Goal: Transaction & Acquisition: Purchase product/service

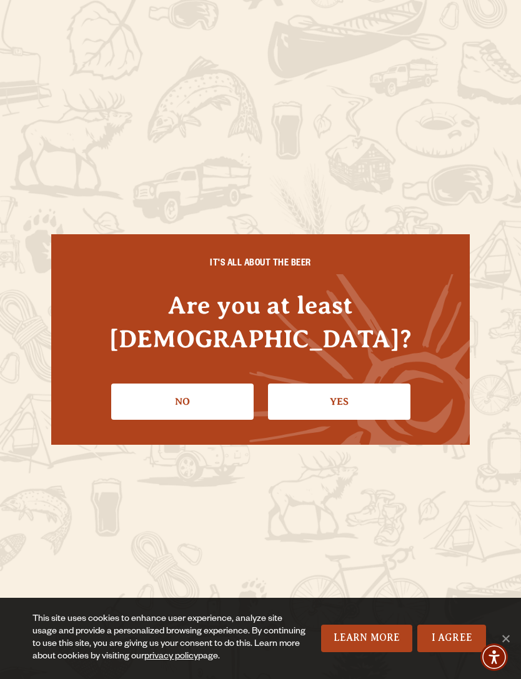
click at [357, 398] on link "Yes" at bounding box center [339, 401] width 142 height 36
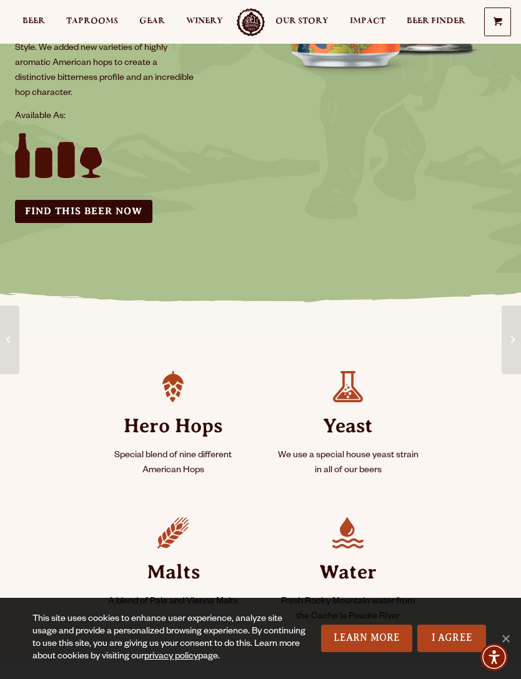
scroll to position [320, 0]
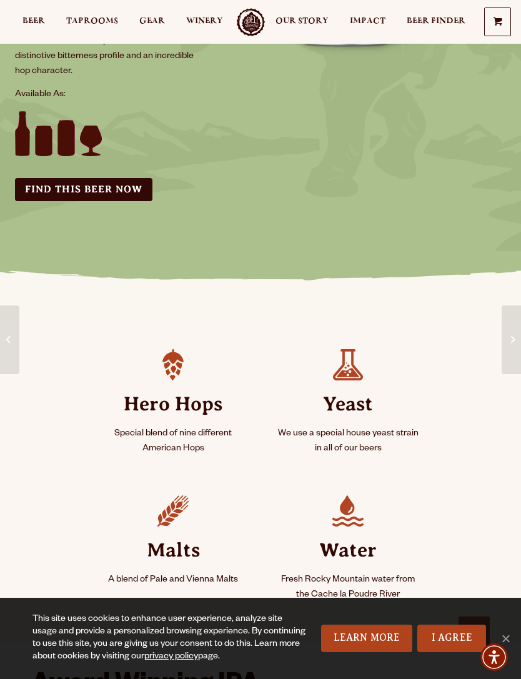
click at [76, 182] on link "Find this Beer Now" at bounding box center [83, 189] width 137 height 23
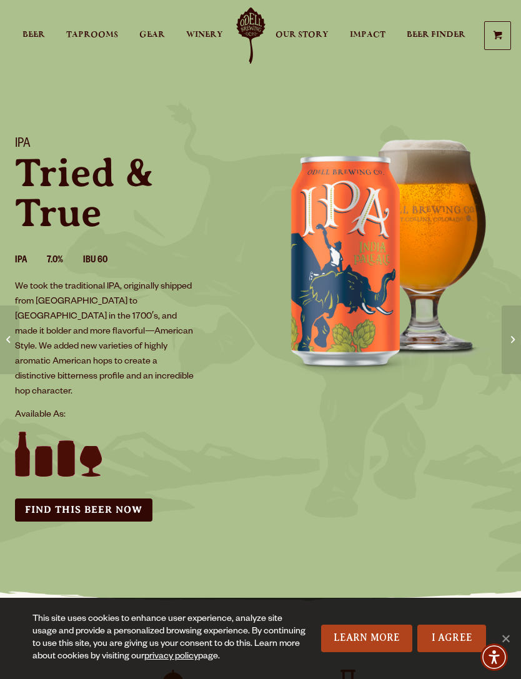
scroll to position [360, 0]
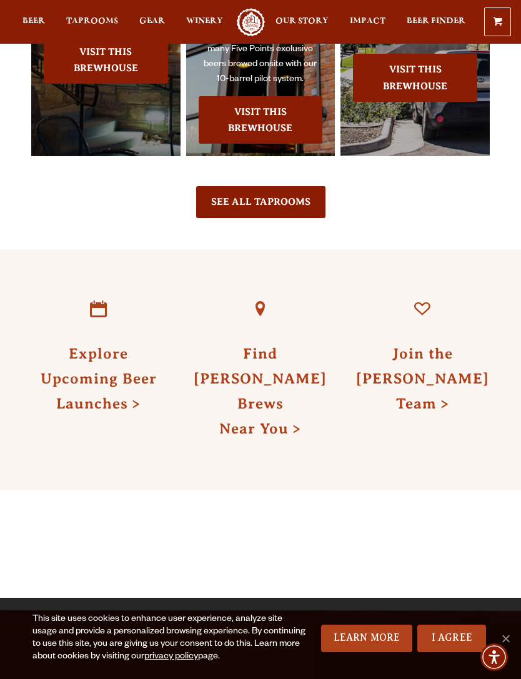
scroll to position [1247, 0]
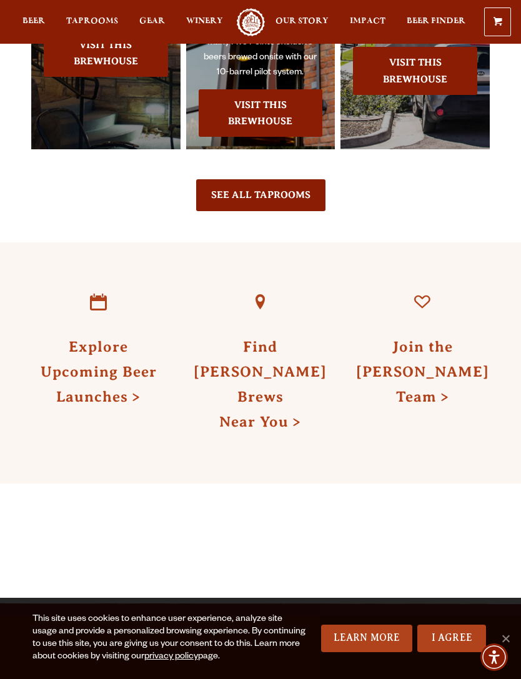
click at [244, 421] on link "Find [PERSON_NAME] Brews Near You" at bounding box center [260, 383] width 133 height 91
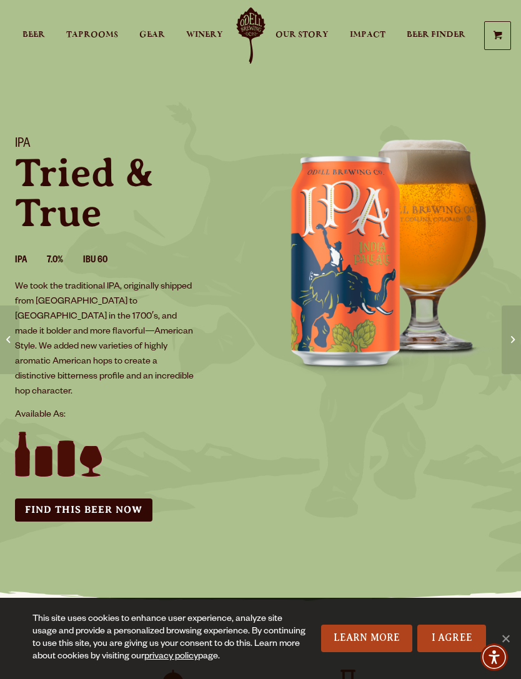
click at [36, 33] on span "Beer" at bounding box center [33, 35] width 22 height 10
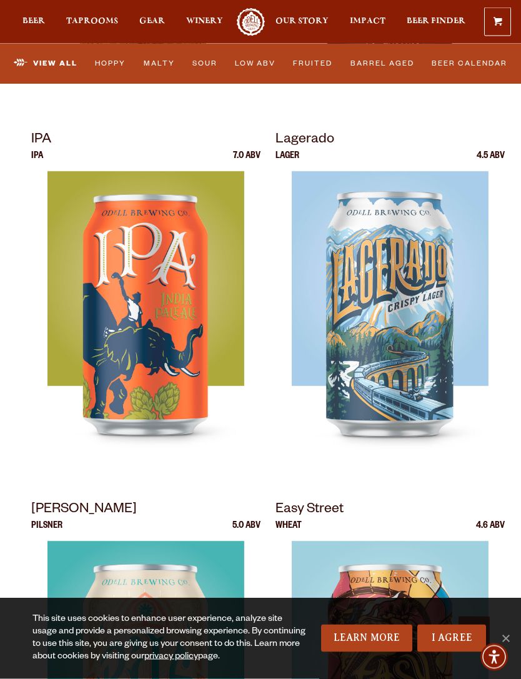
click at [100, 325] on img at bounding box center [145, 328] width 196 height 312
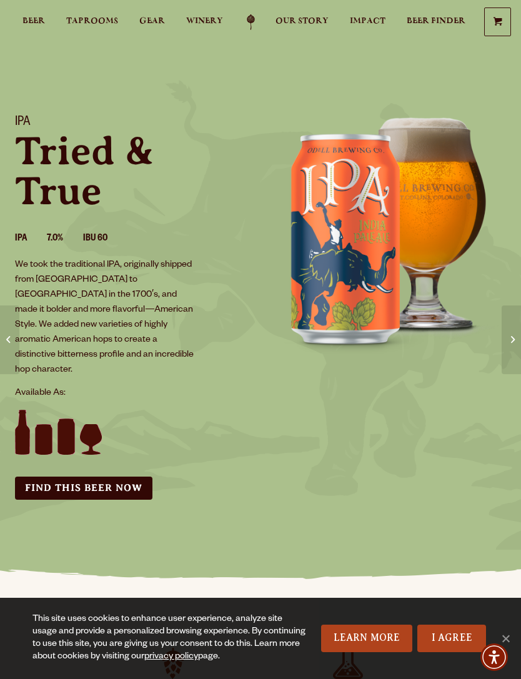
scroll to position [24, 0]
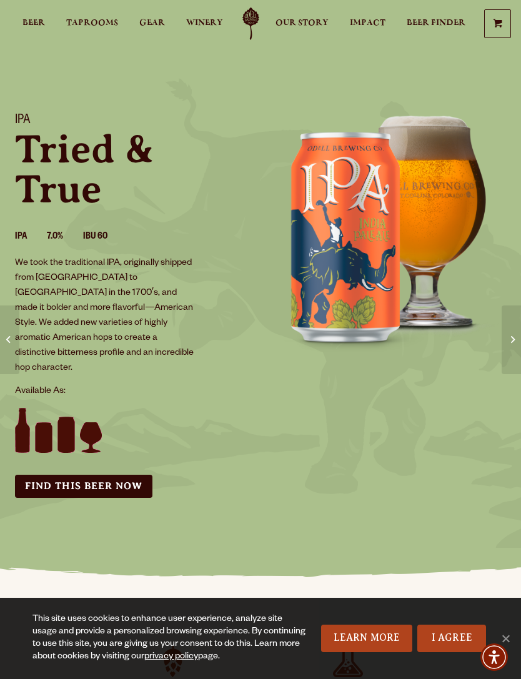
click at [68, 475] on link "Find this Beer Now" at bounding box center [83, 486] width 137 height 23
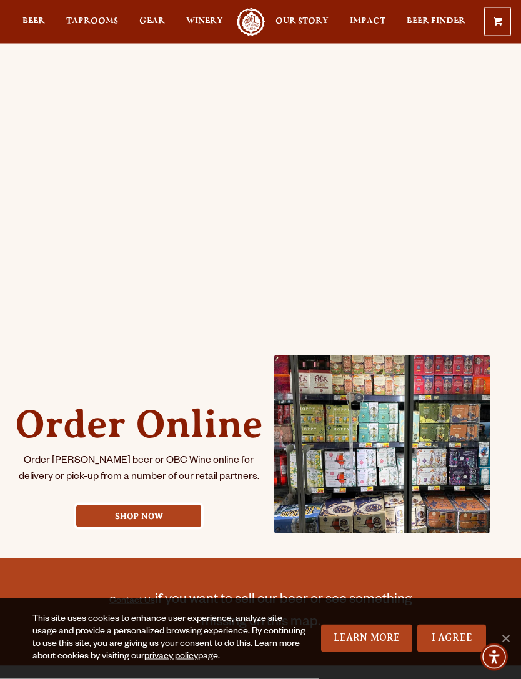
scroll to position [250, 0]
click at [119, 526] on link "Shop Now" at bounding box center [138, 515] width 125 height 22
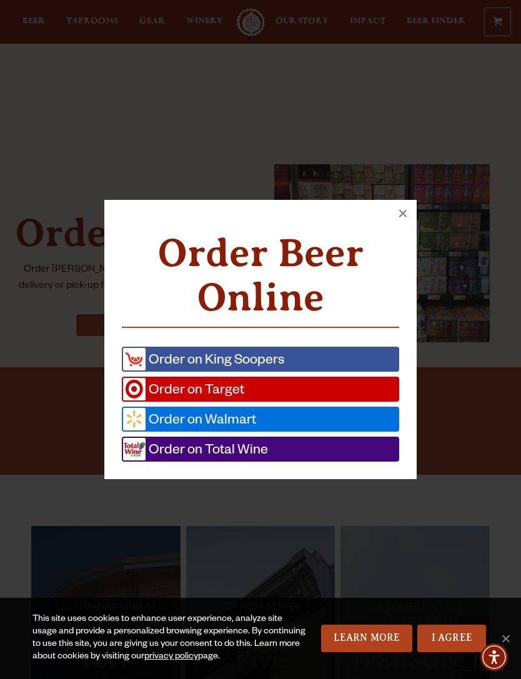
scroll to position [443, 0]
click at [169, 400] on span "Order on Target" at bounding box center [194, 389] width 99 height 22
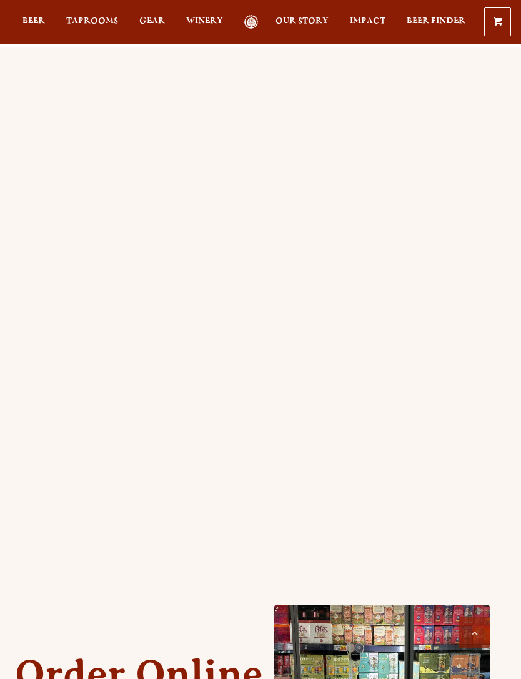
scroll to position [483, 0]
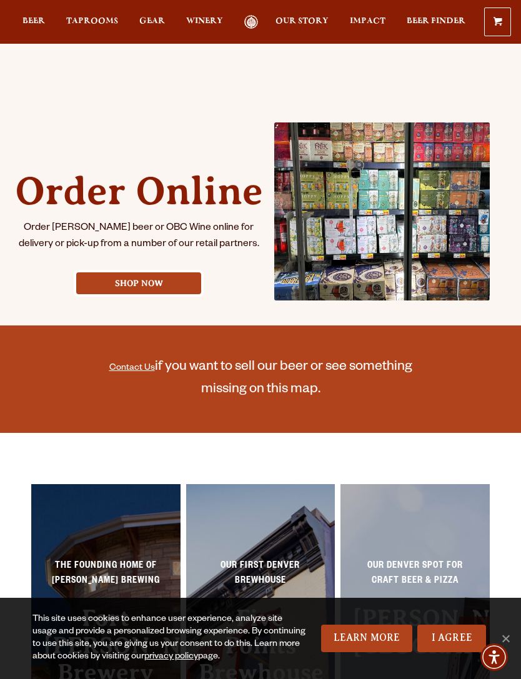
click at [118, 294] on link "Shop Now" at bounding box center [138, 283] width 125 height 22
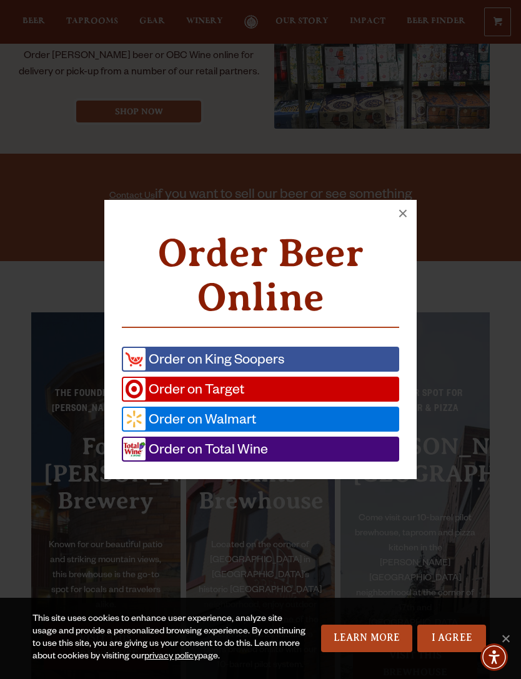
scroll to position [655, 0]
click at [189, 415] on span "Order on Walmart" at bounding box center [200, 419] width 111 height 22
click at [192, 446] on span "Order on Total Wine" at bounding box center [206, 449] width 122 height 22
